Goal: Transaction & Acquisition: Purchase product/service

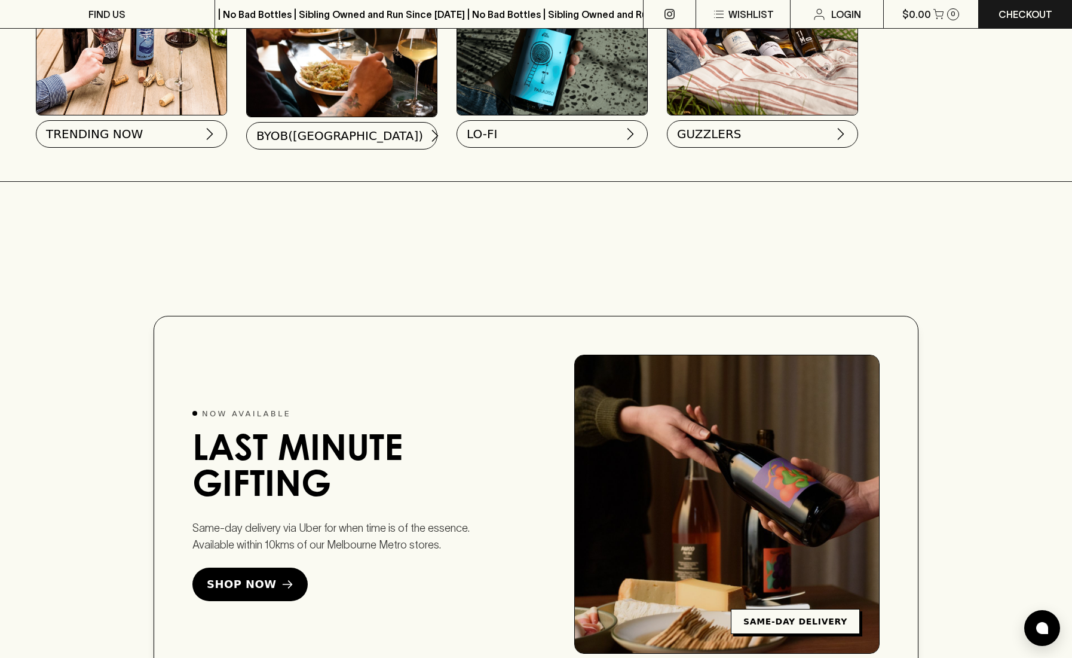
scroll to position [1294, 0]
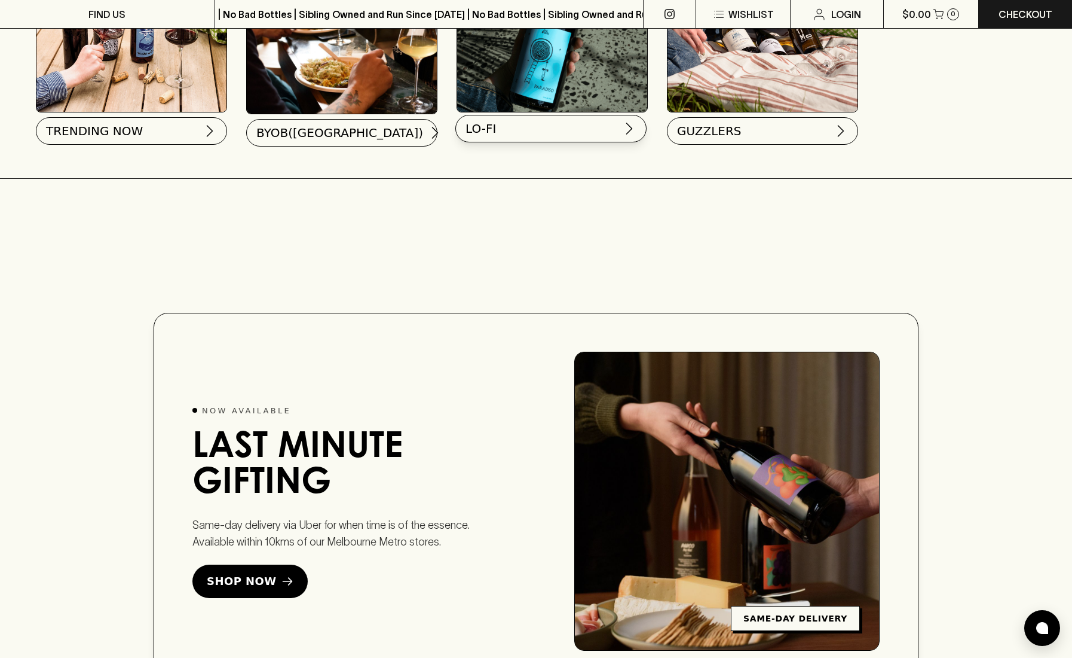
click at [580, 134] on button "LO-FI" at bounding box center [551, 128] width 191 height 27
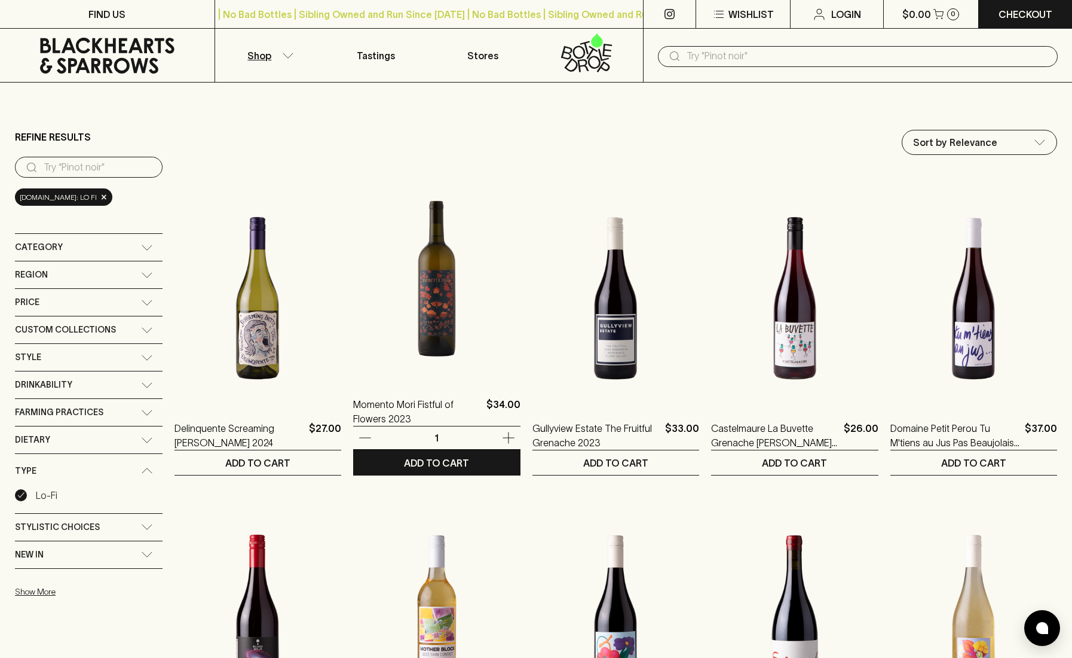
click at [434, 285] on img at bounding box center [436, 274] width 167 height 209
